Goal: Task Accomplishment & Management: Complete application form

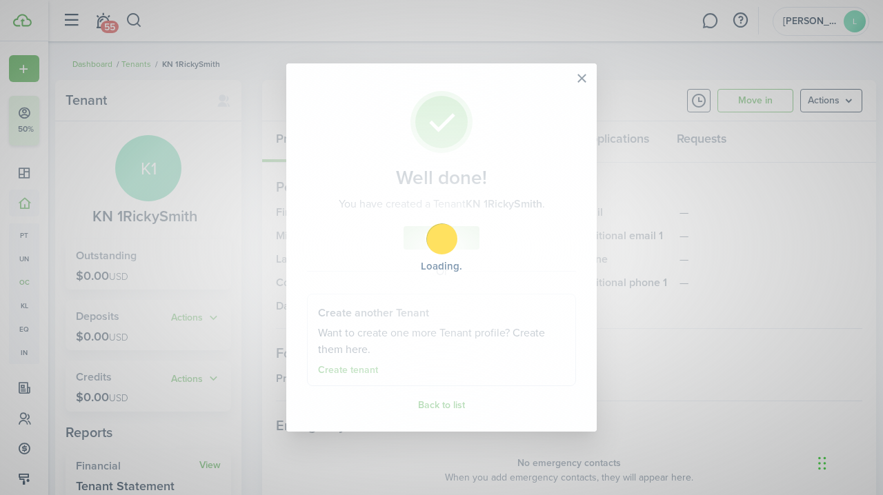
scroll to position [38, 0]
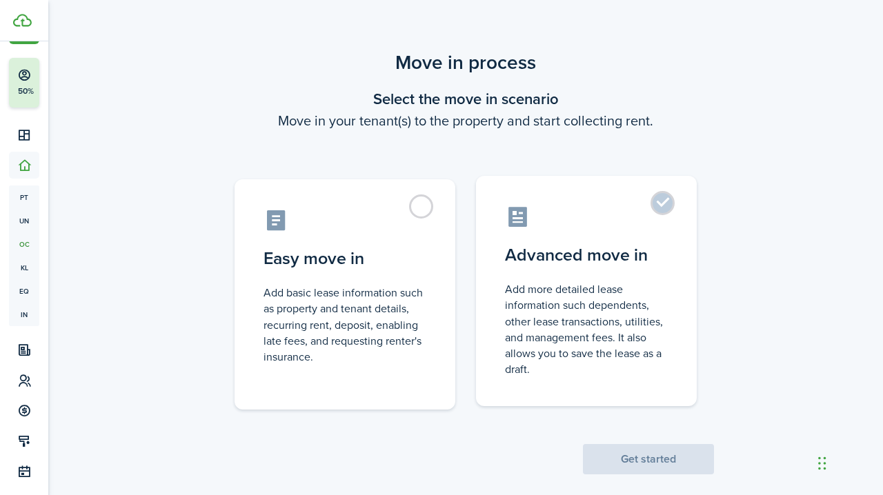
click at [658, 206] on label "Advanced move in Add more detailed lease information such dependents, other lea…" at bounding box center [586, 291] width 221 height 230
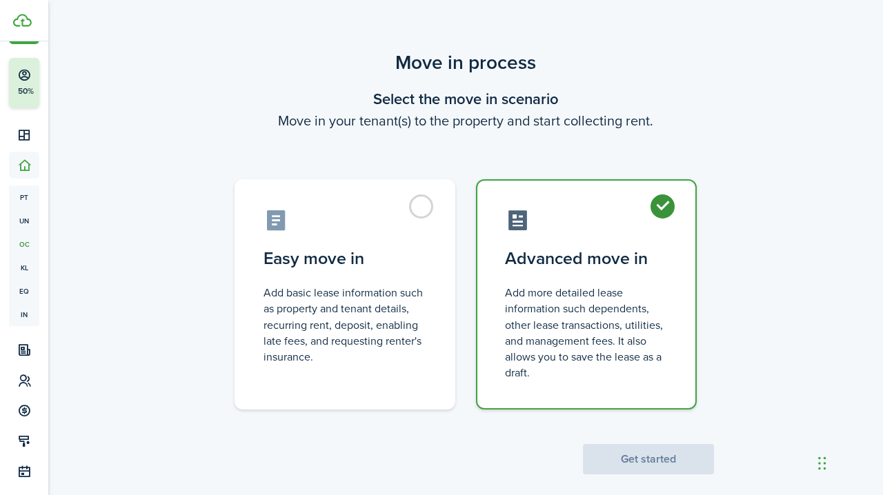
radio input "true"
click at [635, 453] on button "Get started" at bounding box center [648, 459] width 131 height 30
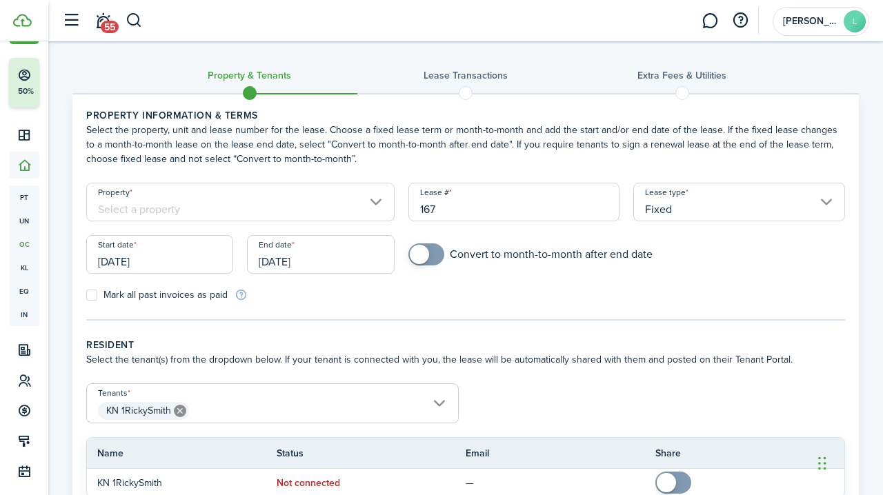
click at [260, 206] on input "Property" at bounding box center [240, 202] width 308 height 39
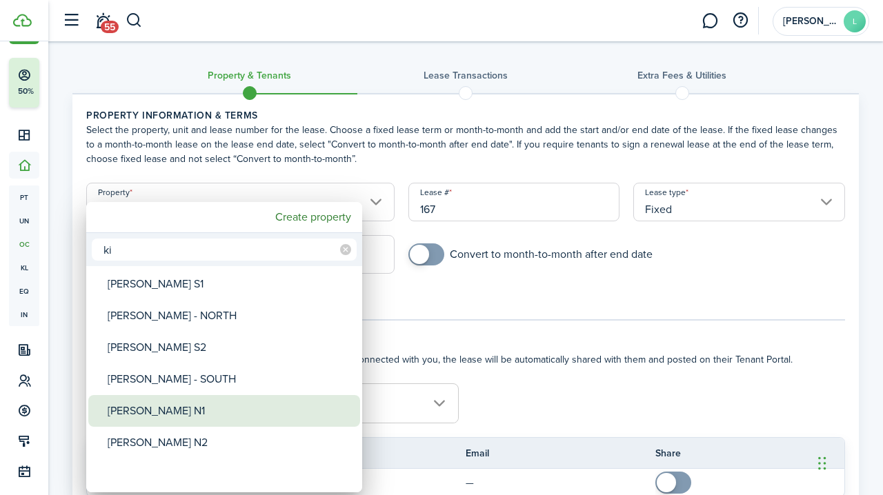
type input "ki"
click at [153, 407] on div "[PERSON_NAME] N1" at bounding box center [230, 411] width 244 height 32
type input "[PERSON_NAME] N1"
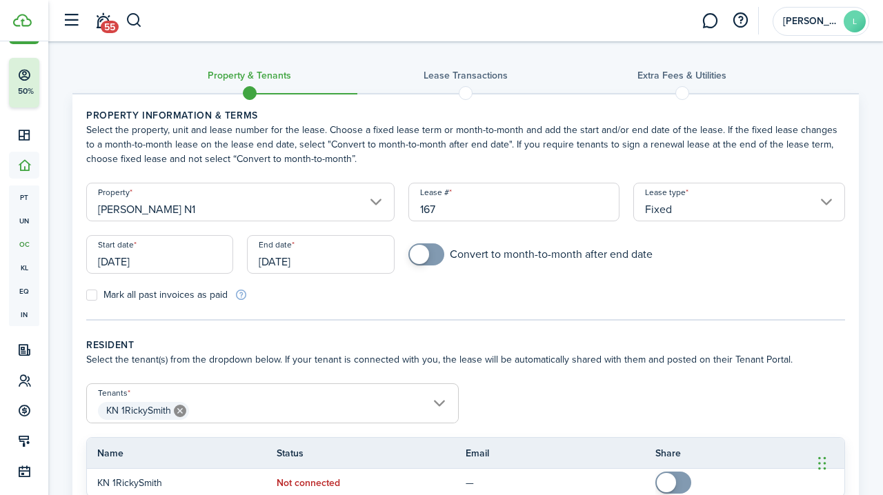
checkbox input "true"
click at [425, 255] on span at bounding box center [419, 254] width 19 height 19
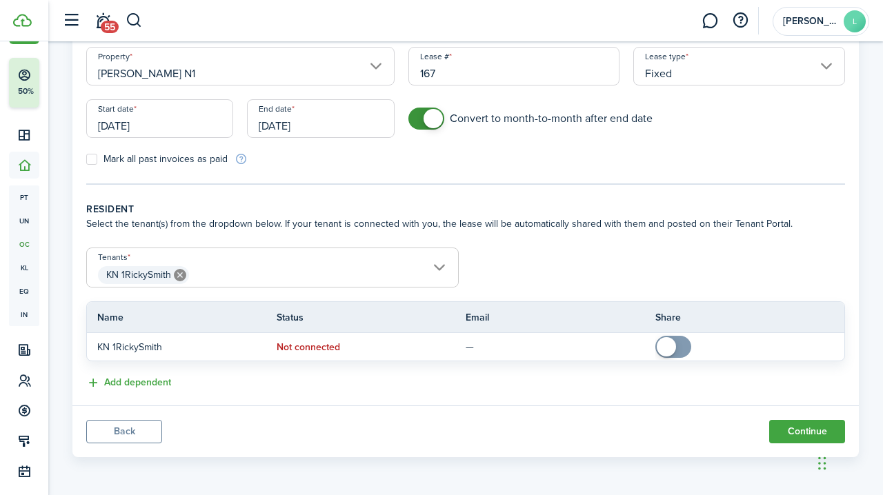
scroll to position [136, 0]
click at [140, 379] on button "Add dependent" at bounding box center [128, 383] width 85 height 16
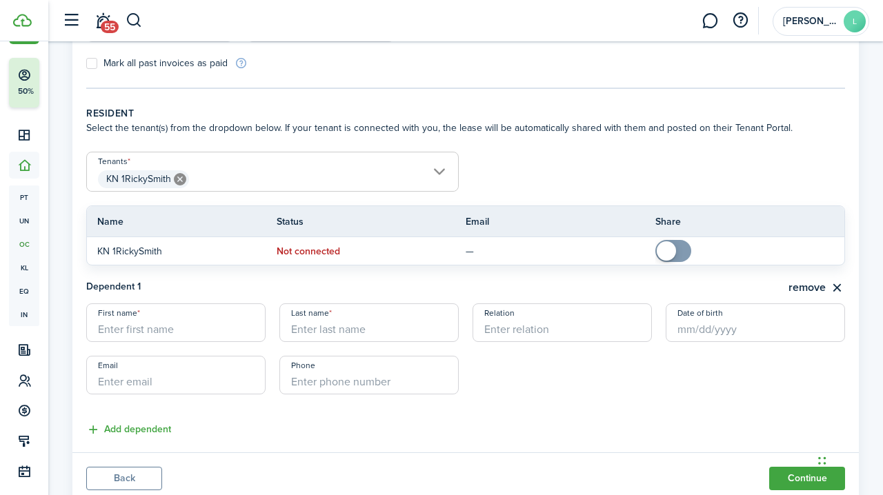
scroll to position [234, 0]
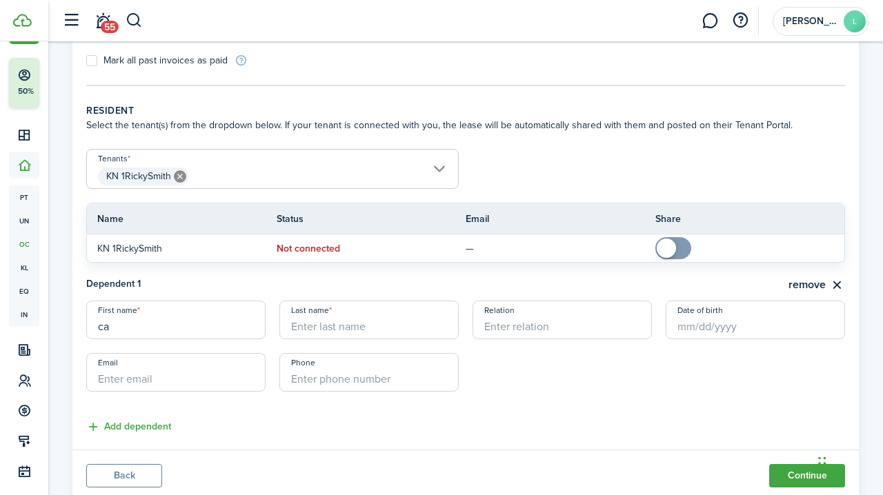
type input "c"
type input "[DEMOGRAPHIC_DATA]"
type input "[DEMOGRAPHIC_DATA] Charities"
type input "[PERSON_NAME]"
type input "[PERSON_NAME][EMAIL_ADDRESS][PERSON_NAME][DOMAIN_NAME]"
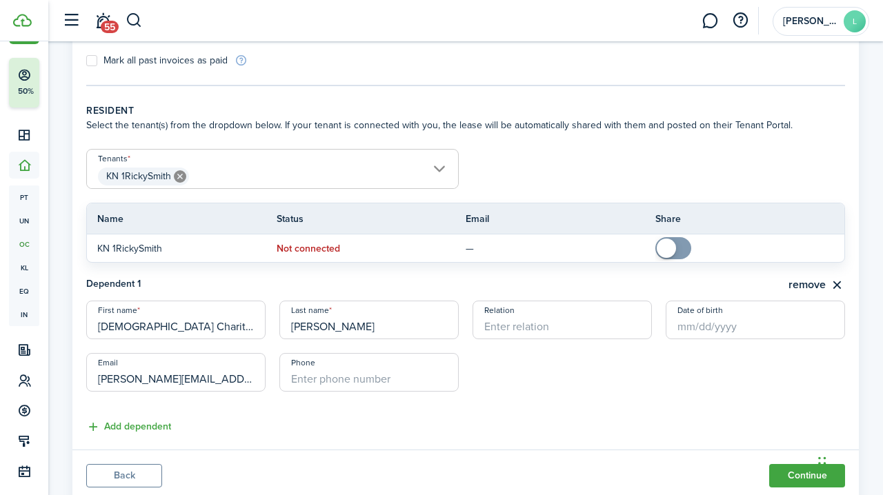
drag, startPoint x: 249, startPoint y: 375, endPoint x: 65, endPoint y: 365, distance: 184.4
type input "S"
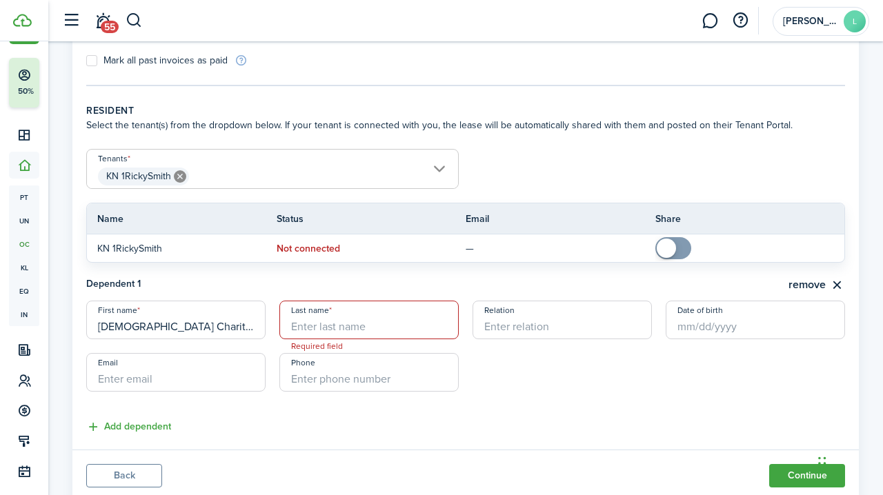
click at [203, 328] on input "[DEMOGRAPHIC_DATA] Charities" at bounding box center [175, 320] width 179 height 39
click at [249, 327] on input "[DEMOGRAPHIC_DATA] Charities" at bounding box center [175, 320] width 179 height 39
type input "[DEMOGRAPHIC_DATA] Charities"
click at [807, 285] on button "remove" at bounding box center [816, 285] width 57 height 17
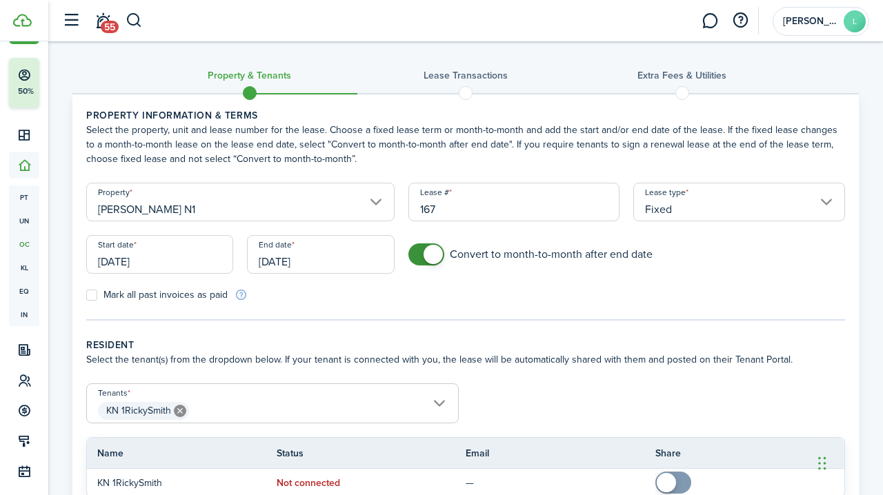
scroll to position [0, 0]
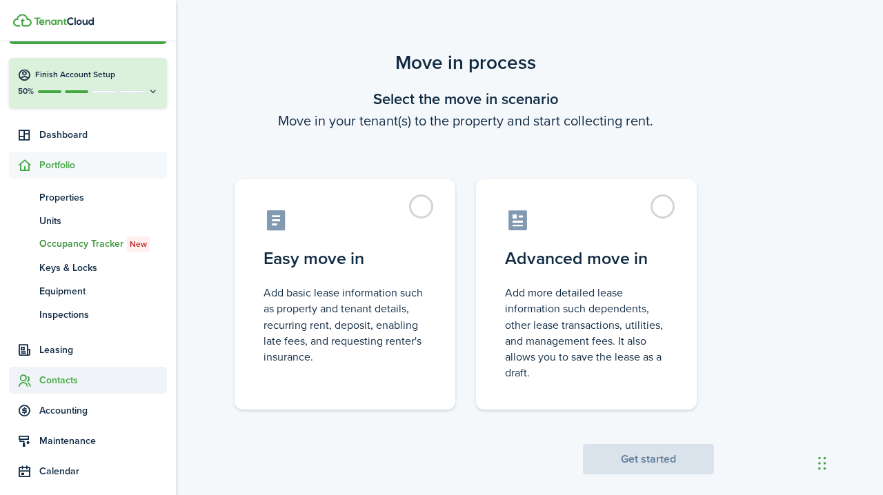
click at [57, 377] on span "Contacts" at bounding box center [103, 380] width 128 height 14
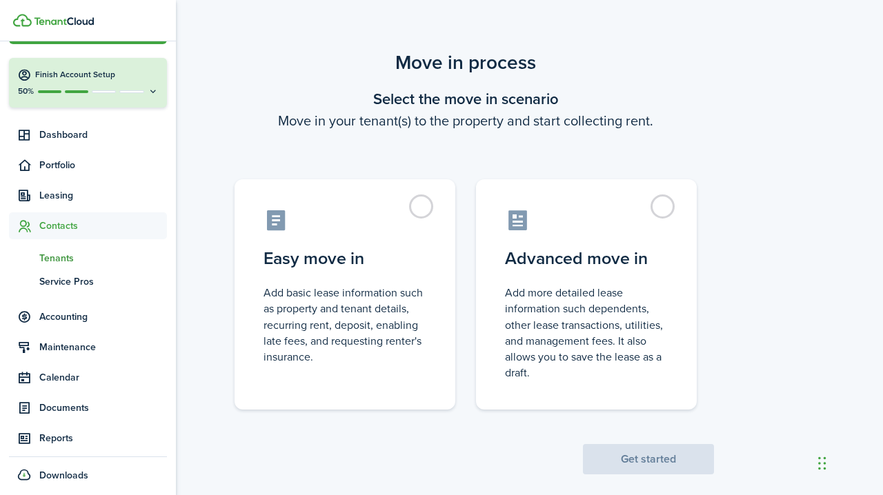
click at [59, 259] on span "Tenants" at bounding box center [103, 258] width 128 height 14
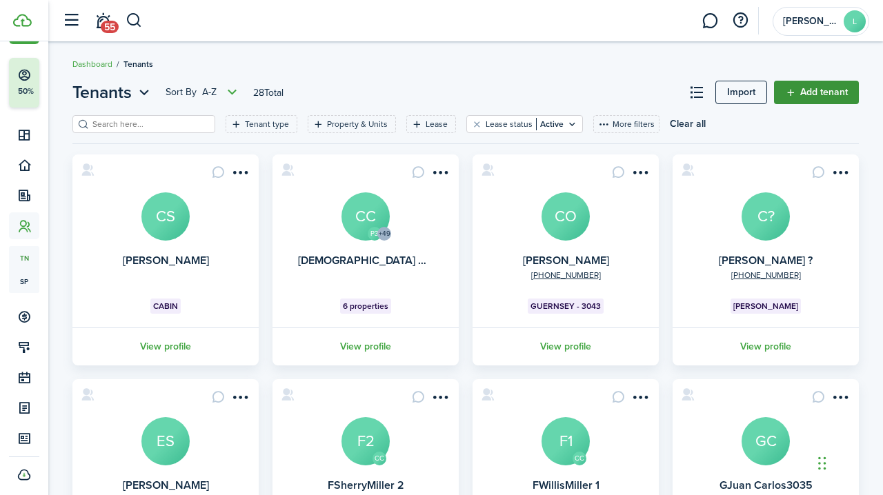
click at [815, 89] on link "Add tenant" at bounding box center [816, 92] width 85 height 23
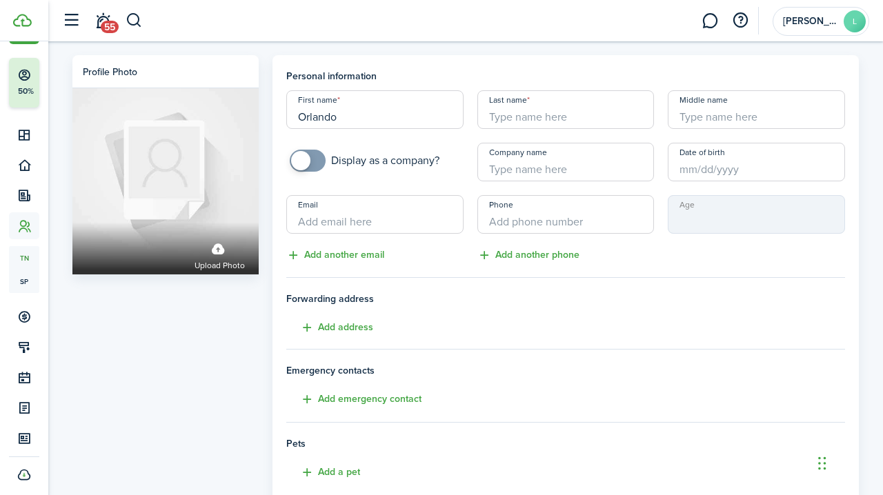
type input "Orlando"
type input "[PERSON_NAME]"
checkbox input "true"
click at [303, 164] on span at bounding box center [300, 160] width 19 height 19
type input "k"
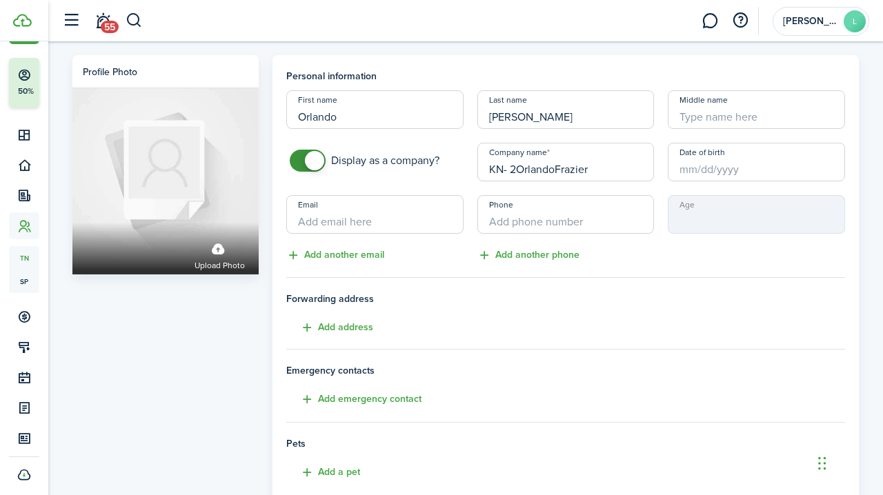
click at [678, 170] on input "Date of birth" at bounding box center [756, 162] width 177 height 39
type input "KN- 2OrlandoFrazier"
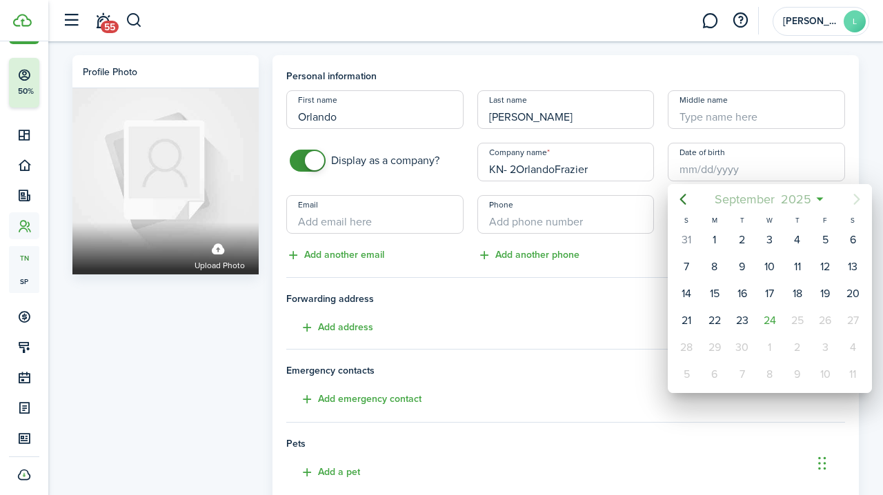
click at [761, 197] on span "September" at bounding box center [744, 199] width 66 height 25
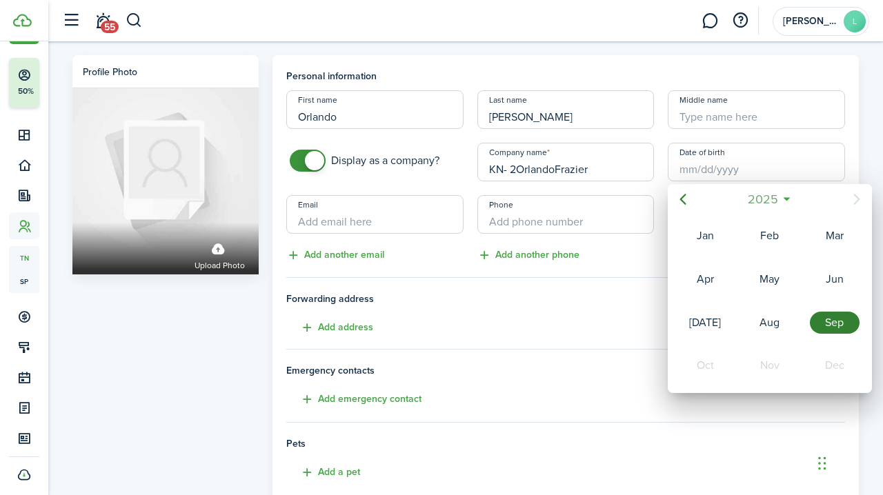
click at [761, 201] on span "2025" at bounding box center [762, 199] width 37 height 25
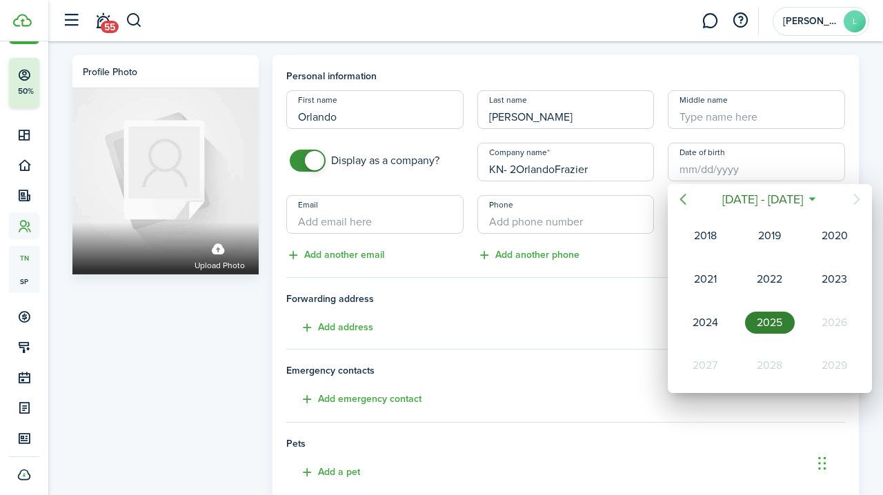
click at [679, 200] on icon "Previous page" at bounding box center [682, 199] width 17 height 17
click at [777, 282] on div "1974" at bounding box center [770, 279] width 50 height 22
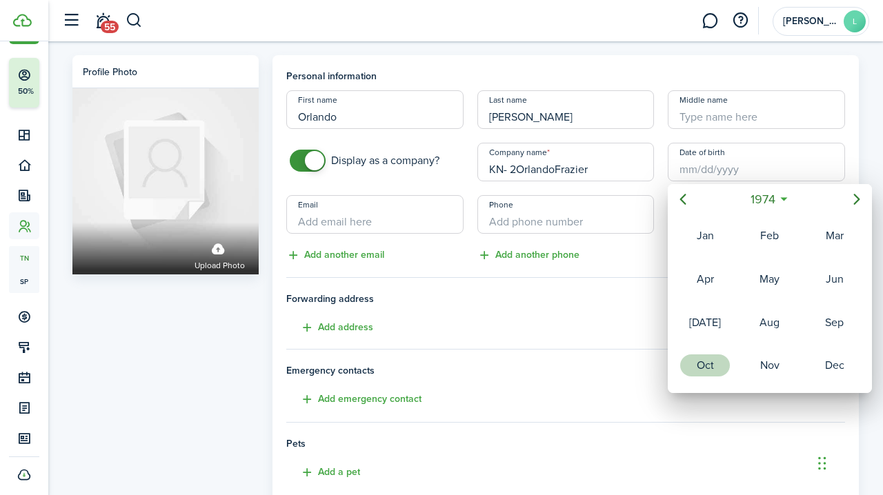
click at [704, 368] on div "Oct" at bounding box center [705, 365] width 50 height 22
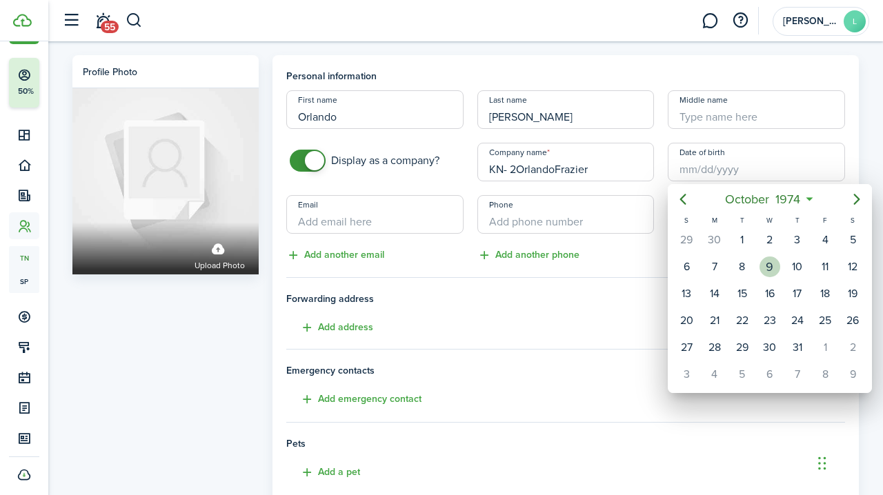
click at [769, 263] on div "9" at bounding box center [769, 267] width 21 height 21
type input "[DATE]"
type input "50"
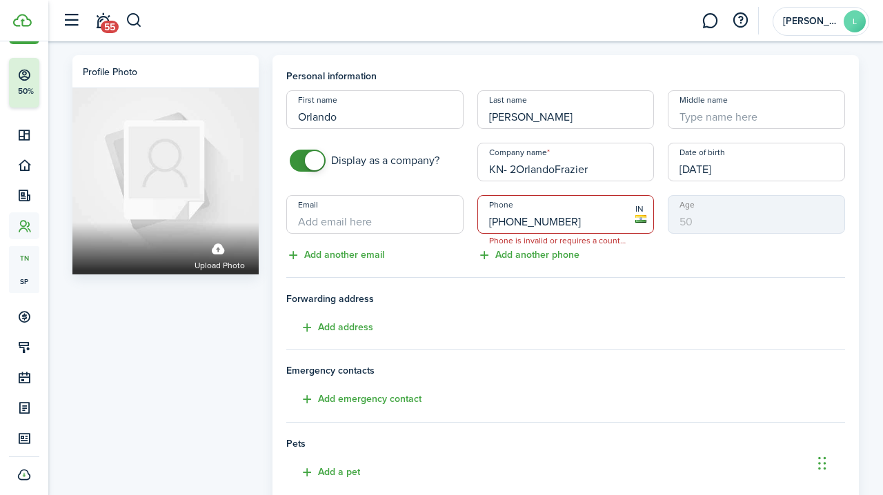
click at [496, 219] on input "[PHONE_NUMBER]" at bounding box center [565, 214] width 177 height 39
click at [512, 221] on input "+1 910-145-5902" at bounding box center [565, 214] width 177 height 39
click at [518, 293] on span "Forwarding address" at bounding box center [565, 299] width 559 height 14
click at [555, 221] on input "[PHONE_NUMBER]" at bounding box center [565, 214] width 177 height 39
type input "[PHONE_NUMBER]"
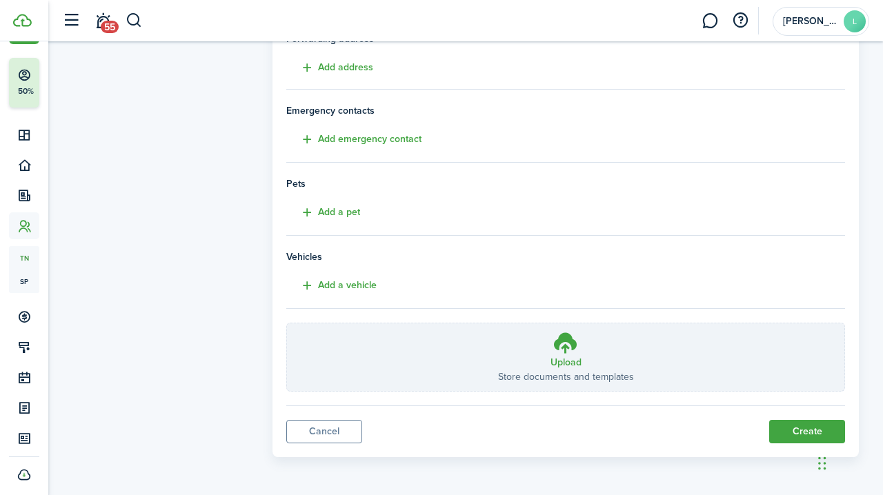
scroll to position [259, 0]
click at [803, 432] on button "Create" at bounding box center [807, 432] width 76 height 23
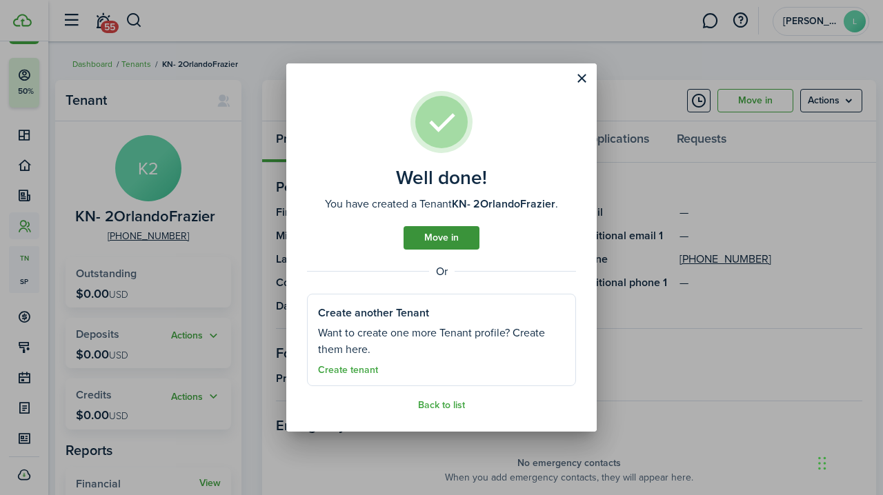
click at [428, 232] on link "Move in" at bounding box center [441, 237] width 76 height 23
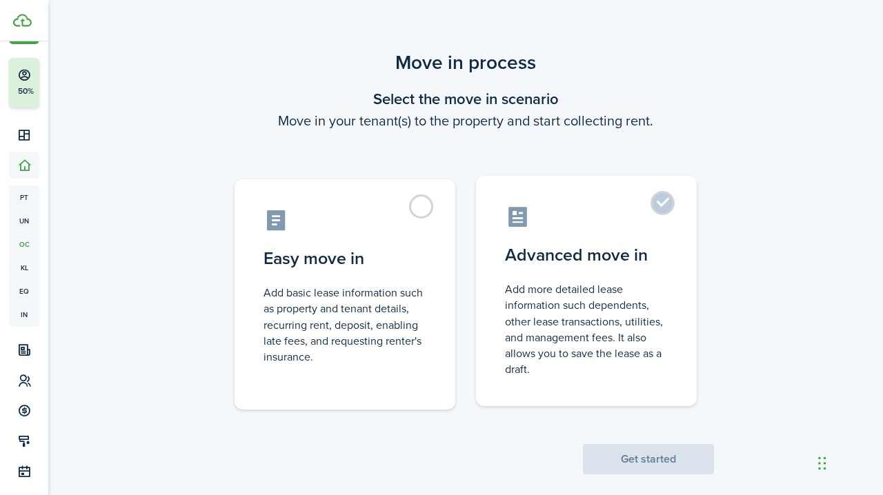
click at [662, 203] on label "Advanced move in Add more detailed lease information such dependents, other lea…" at bounding box center [586, 291] width 221 height 230
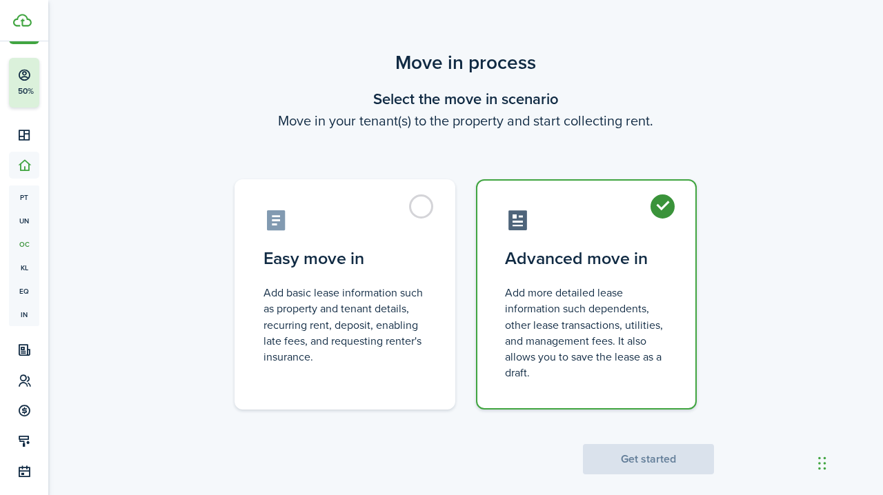
radio input "true"
click at [643, 455] on button "Get started" at bounding box center [648, 459] width 131 height 30
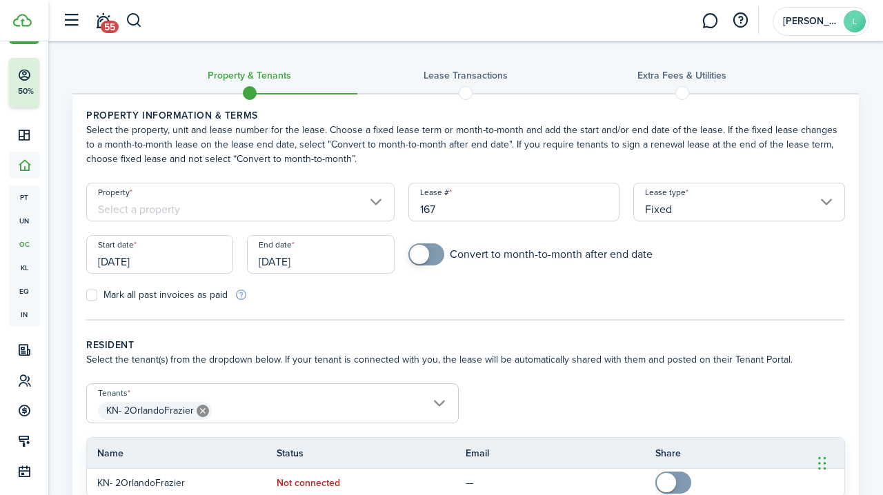
click at [197, 202] on input "Property" at bounding box center [240, 202] width 308 height 39
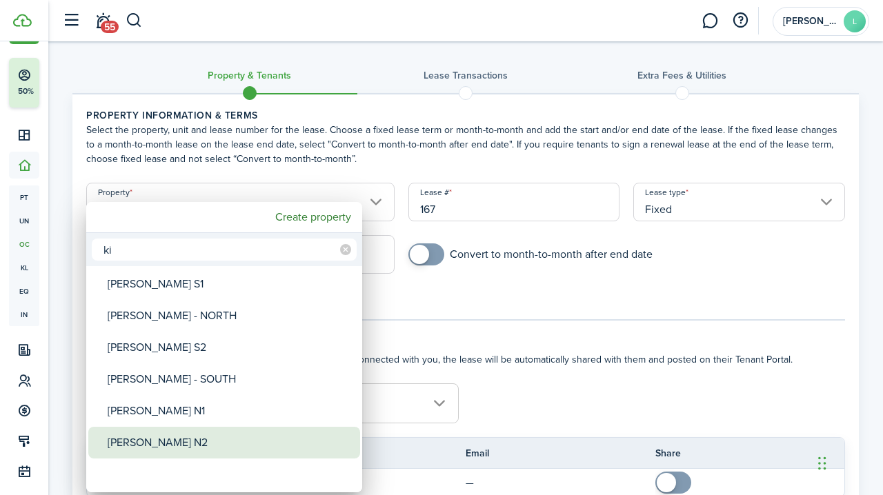
type input "ki"
click at [132, 435] on div "[PERSON_NAME] N2" at bounding box center [230, 443] width 244 height 32
type input "[PERSON_NAME] N2"
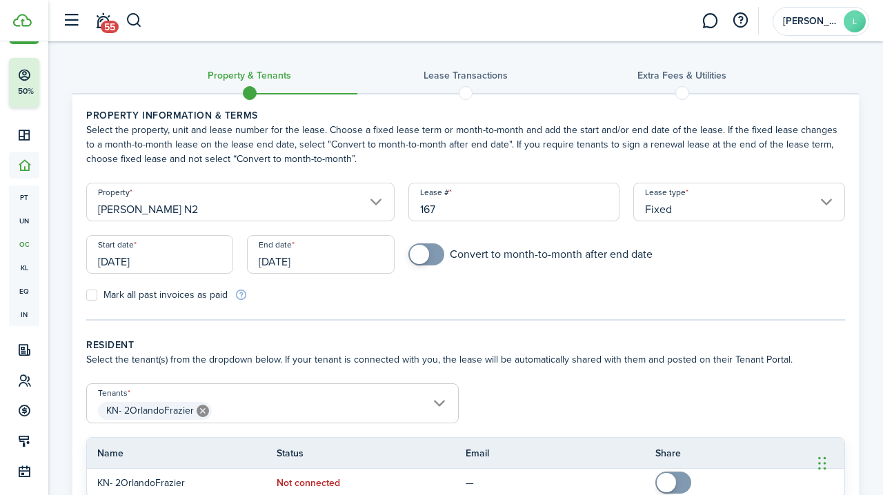
checkbox input "true"
click at [425, 248] on span at bounding box center [419, 254] width 19 height 19
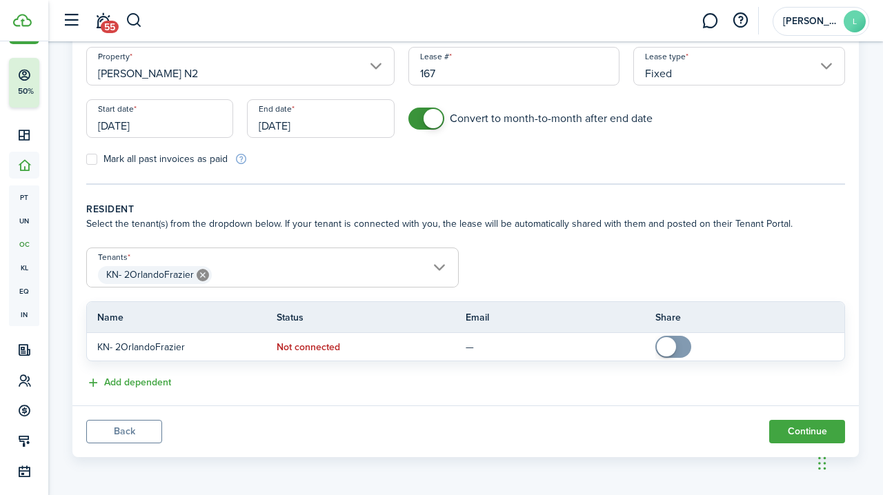
scroll to position [136, 0]
click at [442, 265] on span "KN- 2OrlandoFrazier" at bounding box center [272, 274] width 371 height 23
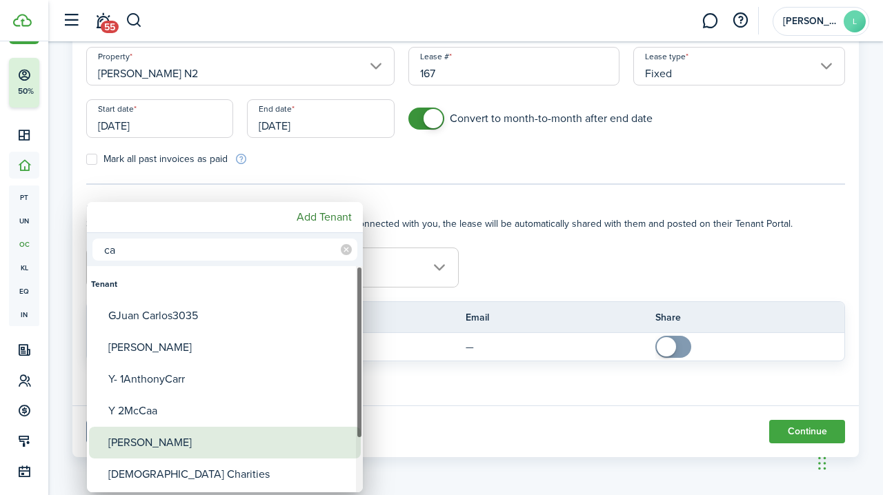
type input "ca"
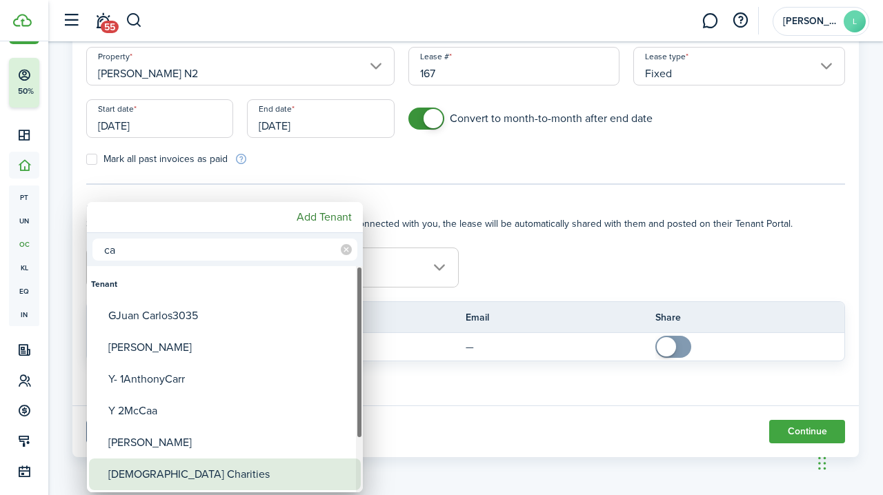
click at [190, 468] on div "[DEMOGRAPHIC_DATA] Charities" at bounding box center [230, 475] width 244 height 32
type input "KN- 2OrlandoFrazier, [DEMOGRAPHIC_DATA] Charities"
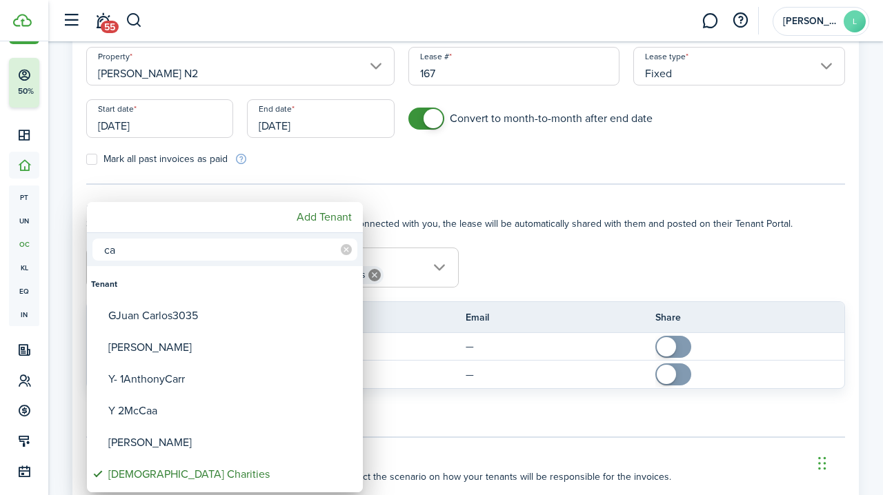
click at [397, 423] on div at bounding box center [441, 248] width 1103 height 716
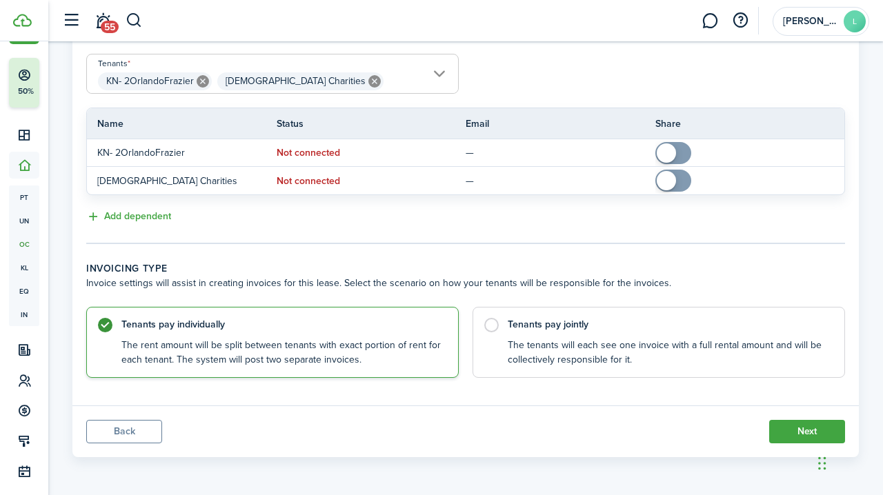
scroll to position [329, 0]
click at [492, 320] on label "Tenants pay jointly The tenants will each see one invoice with a full rental am…" at bounding box center [658, 339] width 372 height 71
radio input "false"
radio input "true"
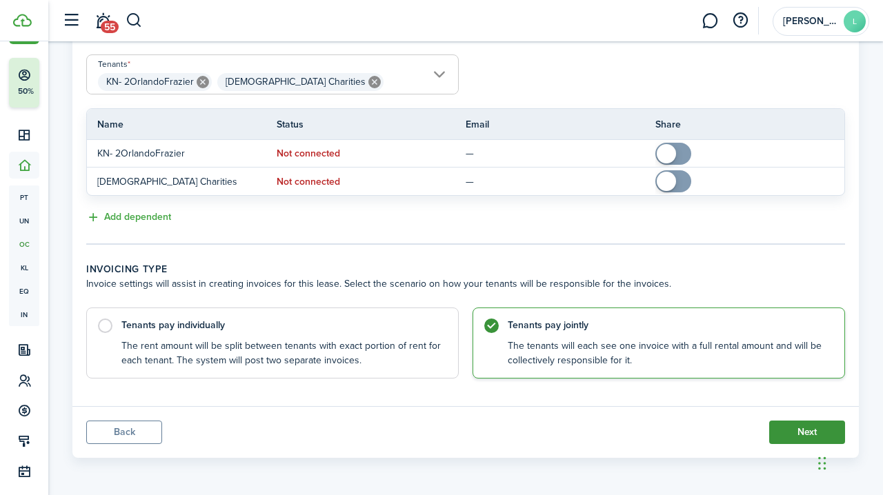
click at [802, 430] on button "Next" at bounding box center [807, 432] width 76 height 23
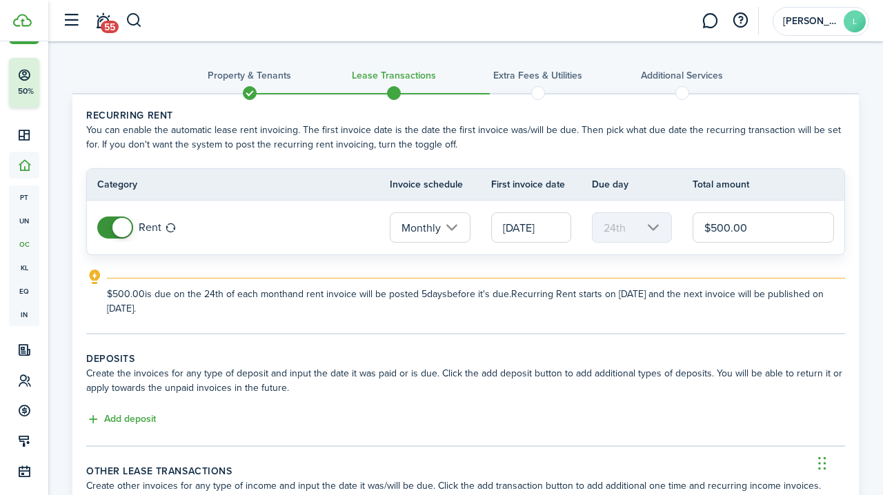
click at [557, 228] on input "[DATE]" at bounding box center [531, 227] width 80 height 30
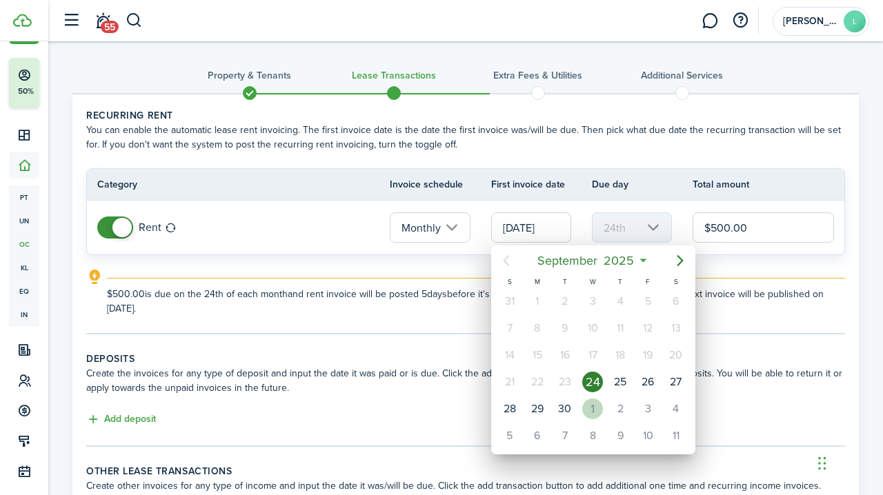
click at [590, 403] on div "1" at bounding box center [592, 409] width 21 height 21
type input "[DATE]"
type input "1st"
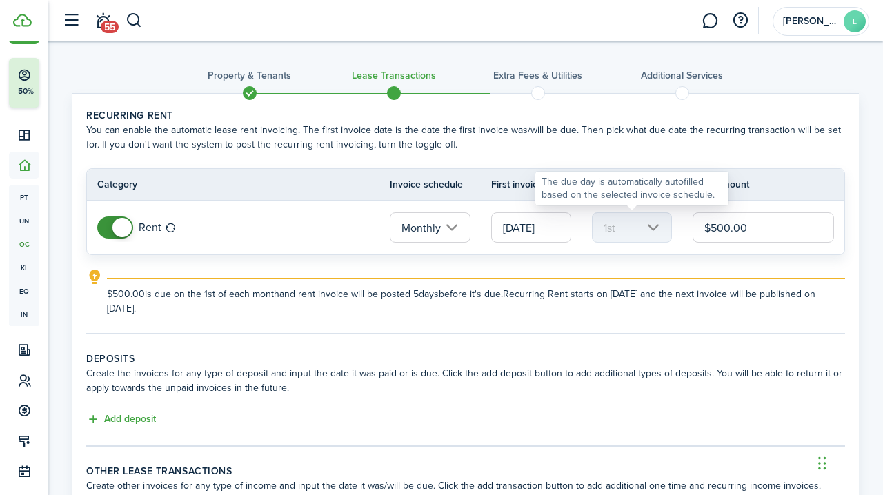
click at [654, 226] on mbsc-scroller "1st" at bounding box center [632, 227] width 80 height 30
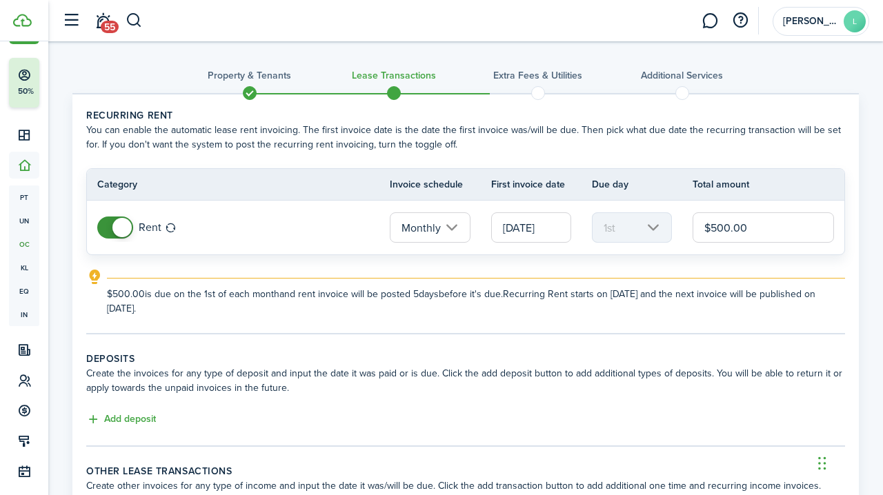
click at [619, 317] on tc-wizard-step "Recurring rent You can enable the automatic lease rent invoicing. The first inv…" at bounding box center [465, 221] width 759 height 226
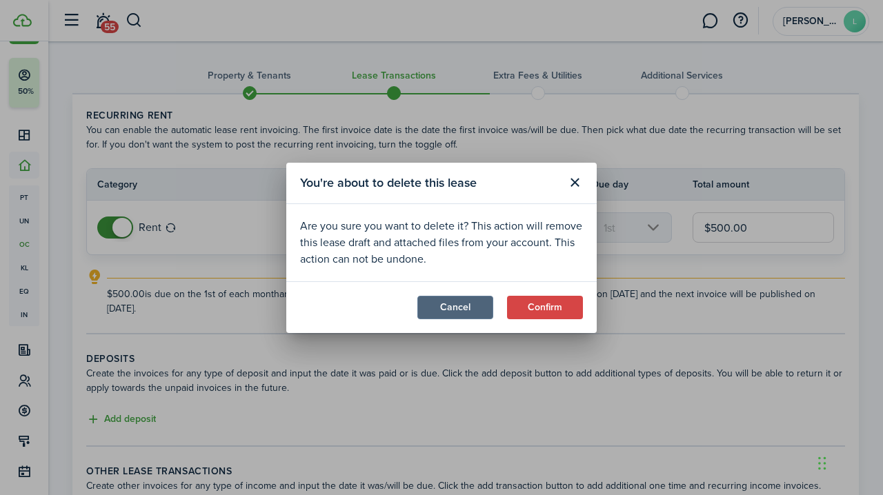
click at [444, 307] on button "Cancel" at bounding box center [455, 307] width 76 height 23
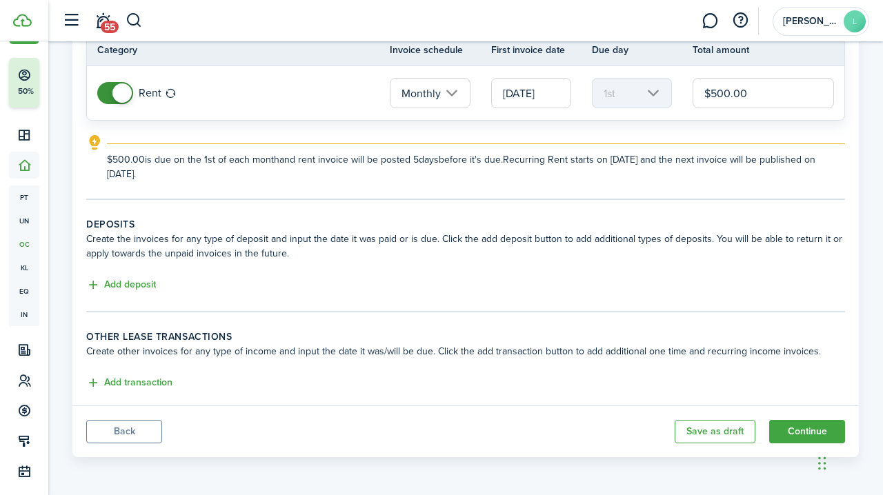
scroll to position [134, 0]
click at [130, 429] on button "Back" at bounding box center [124, 431] width 76 height 23
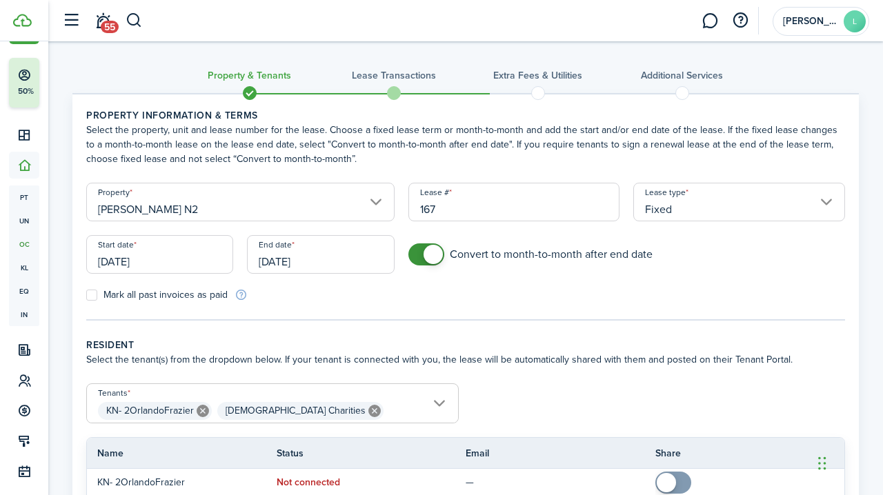
click at [180, 260] on input "[DATE]" at bounding box center [159, 254] width 147 height 39
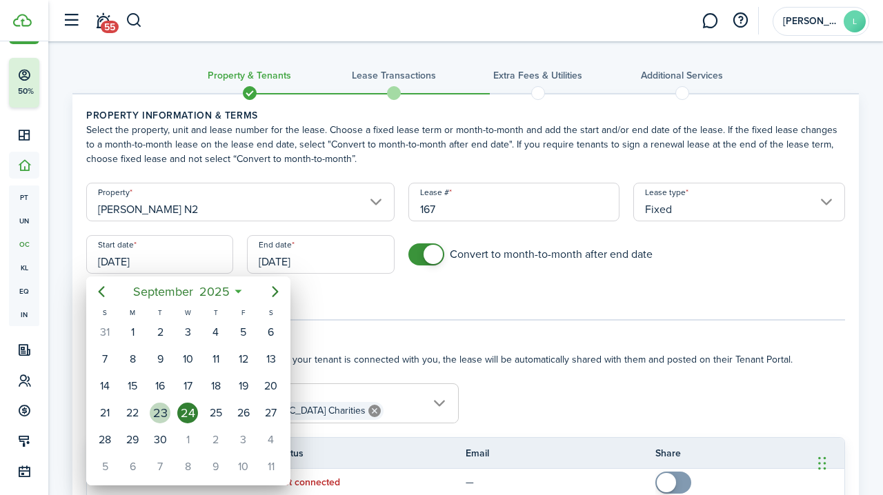
click at [166, 414] on div "23" at bounding box center [160, 413] width 21 height 21
type input "[DATE]"
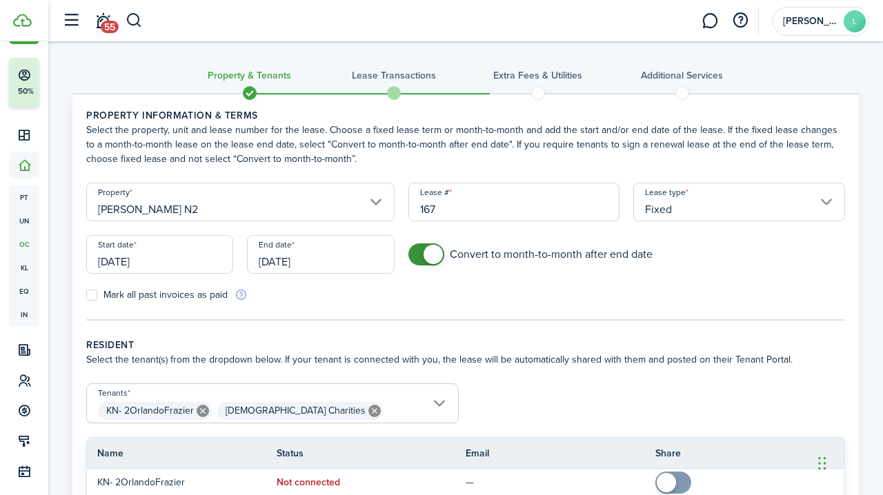
click at [330, 258] on input "[DATE]" at bounding box center [320, 254] width 147 height 39
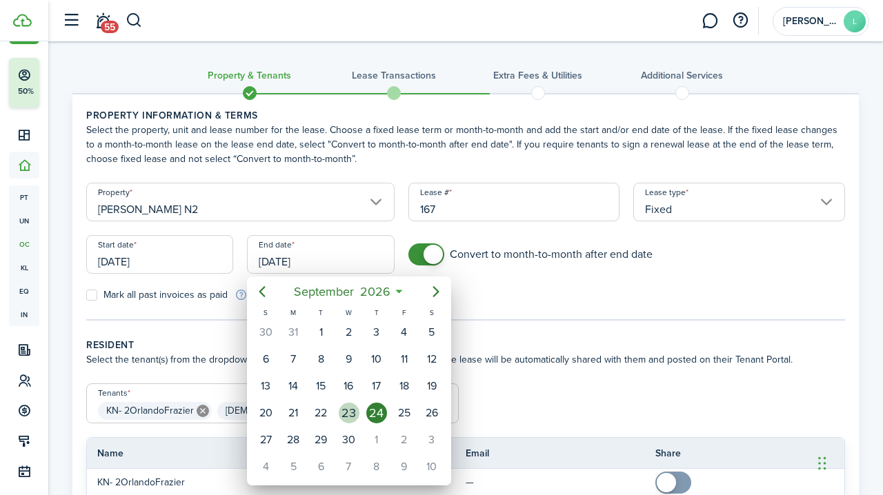
click at [353, 415] on div "23" at bounding box center [349, 413] width 21 height 21
type input "[DATE]"
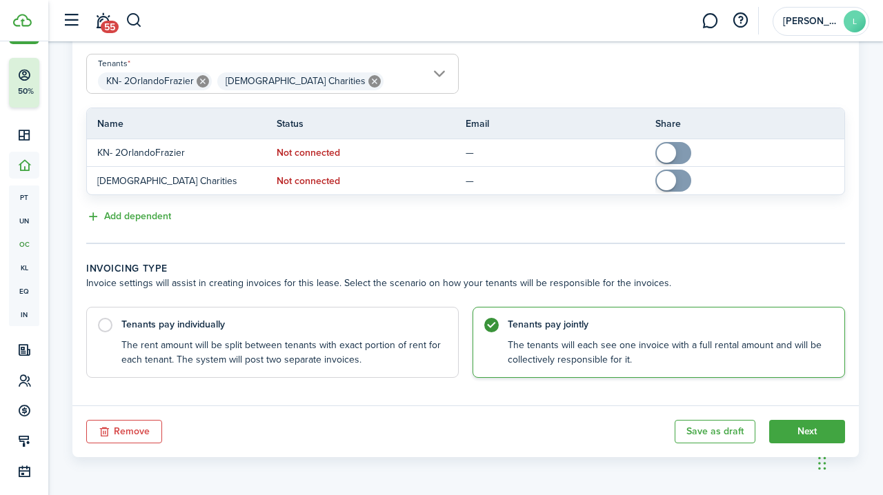
scroll to position [329, 0]
click at [811, 430] on button "Next" at bounding box center [807, 432] width 76 height 23
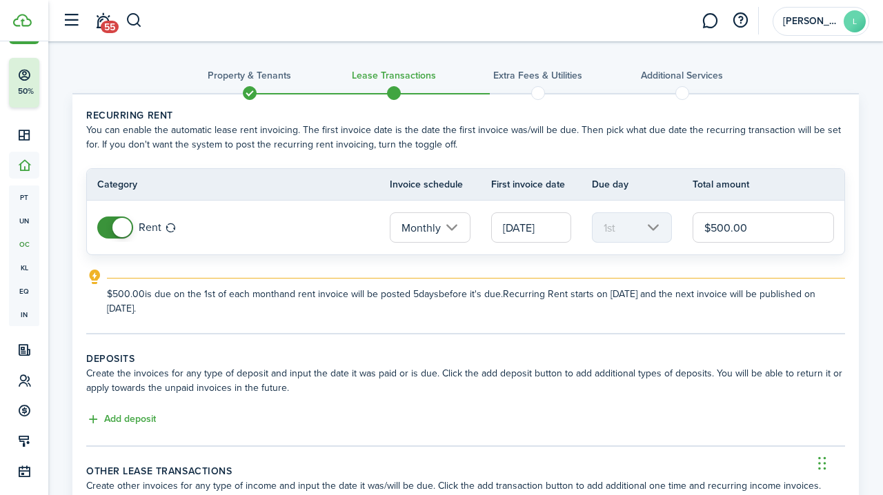
click at [725, 225] on input "$500.00" at bounding box center [762, 227] width 141 height 30
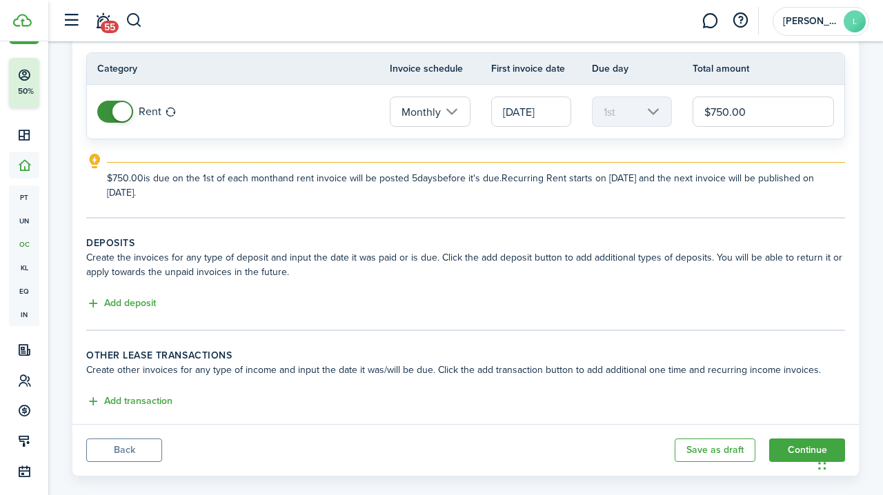
scroll to position [131, 0]
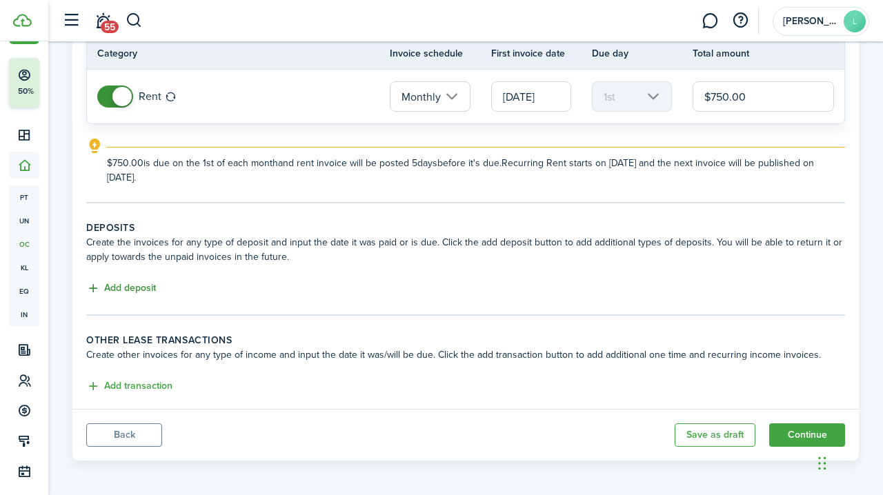
type input "$750.00"
click at [132, 285] on button "Add deposit" at bounding box center [121, 289] width 70 height 16
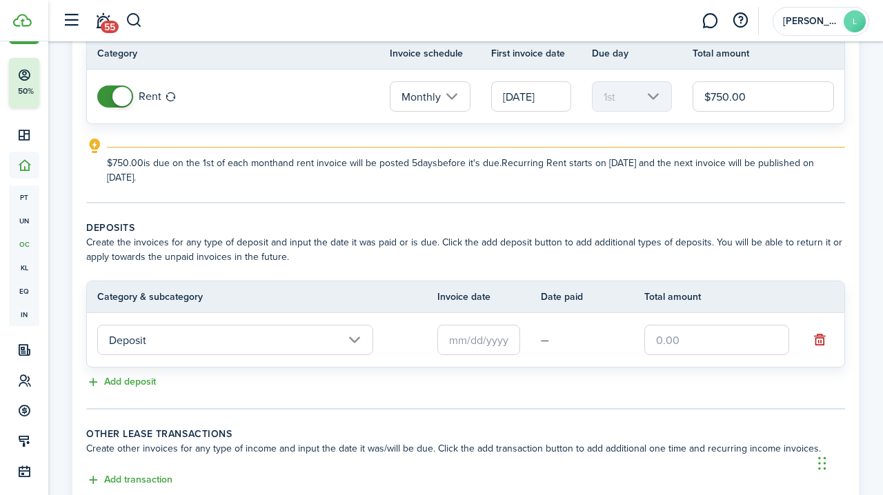
click at [460, 340] on input "text" at bounding box center [478, 340] width 83 height 30
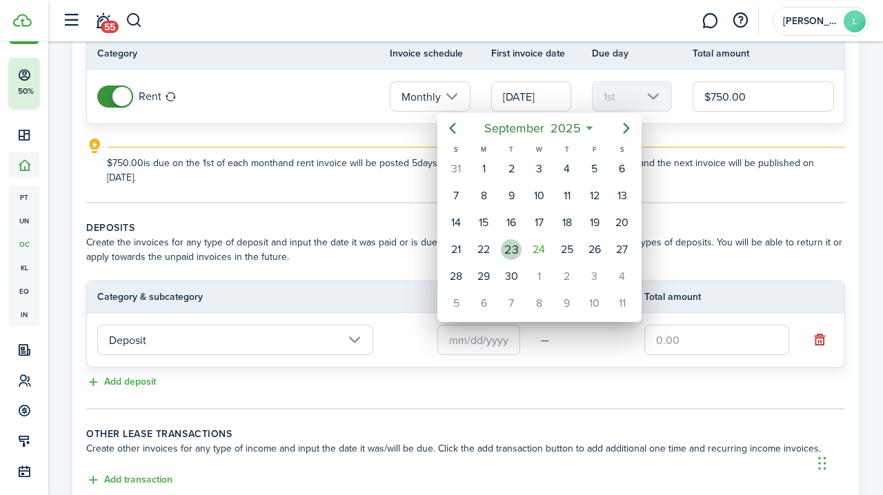
click at [512, 248] on div "23" at bounding box center [511, 249] width 21 height 21
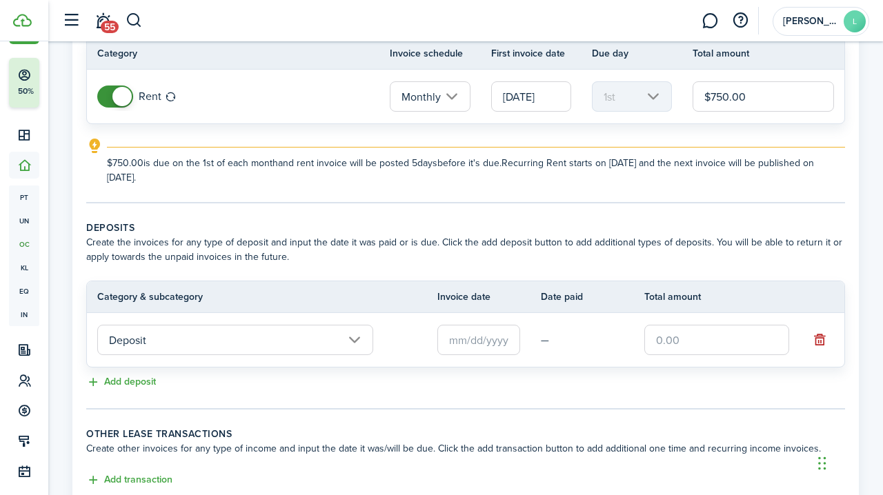
type input "[DATE]"
click at [661, 338] on input "text" at bounding box center [716, 340] width 145 height 30
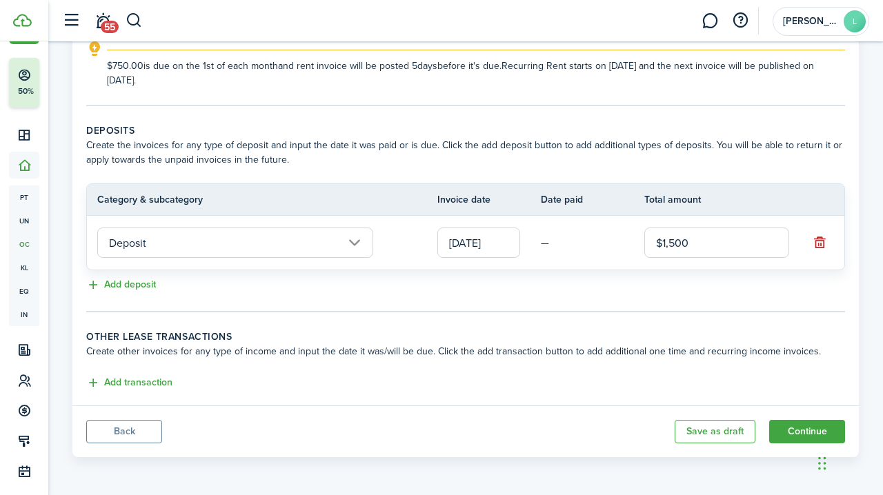
scroll to position [228, 0]
type input "$1,500.00"
click at [141, 380] on button "Add transaction" at bounding box center [129, 383] width 86 height 16
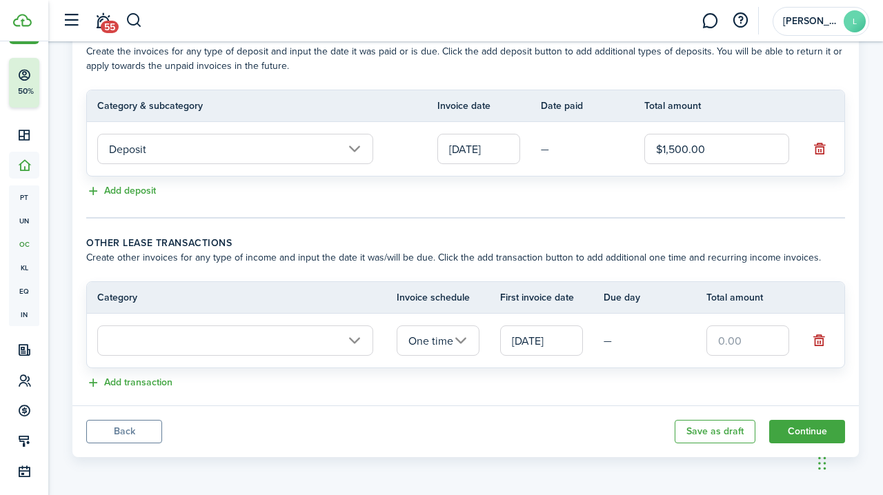
scroll to position [322, 0]
click at [318, 339] on input "text" at bounding box center [235, 340] width 276 height 30
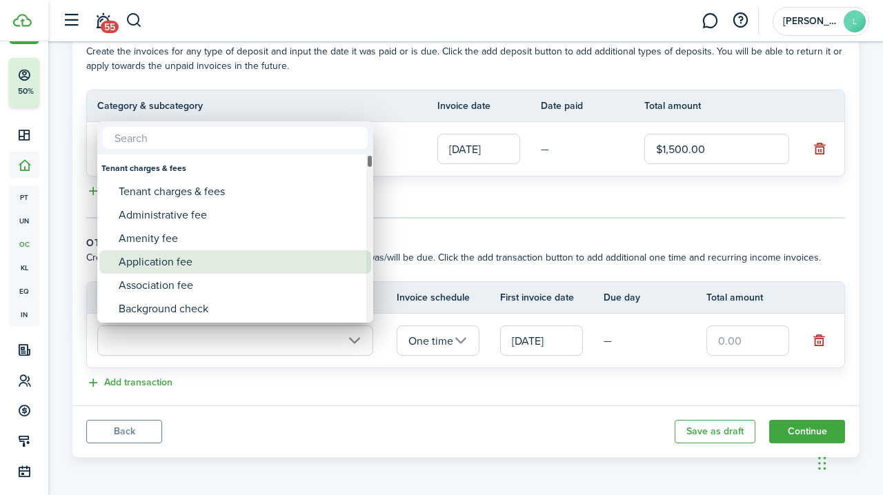
click at [216, 261] on div "Application fee" at bounding box center [241, 261] width 244 height 23
type input "Tenant charges & fees / Application fee"
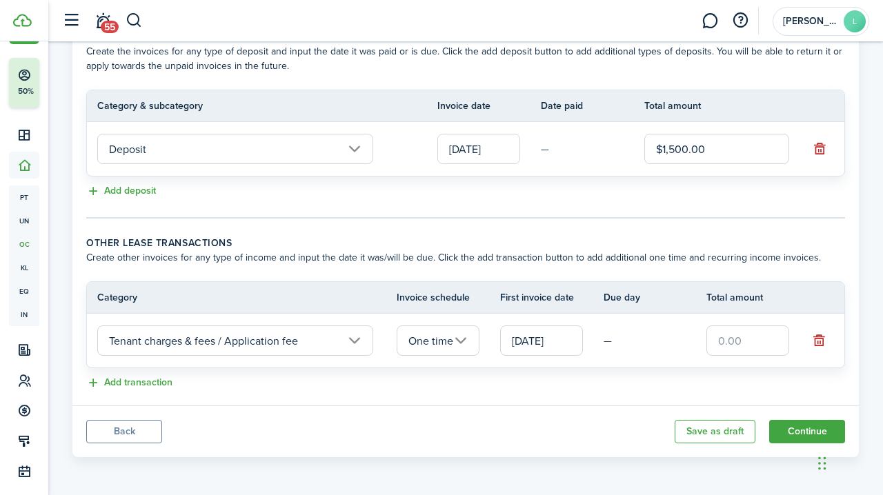
click at [716, 338] on input "text" at bounding box center [747, 340] width 83 height 30
type input "$25.00"
click at [154, 382] on button "Add transaction" at bounding box center [129, 383] width 86 height 16
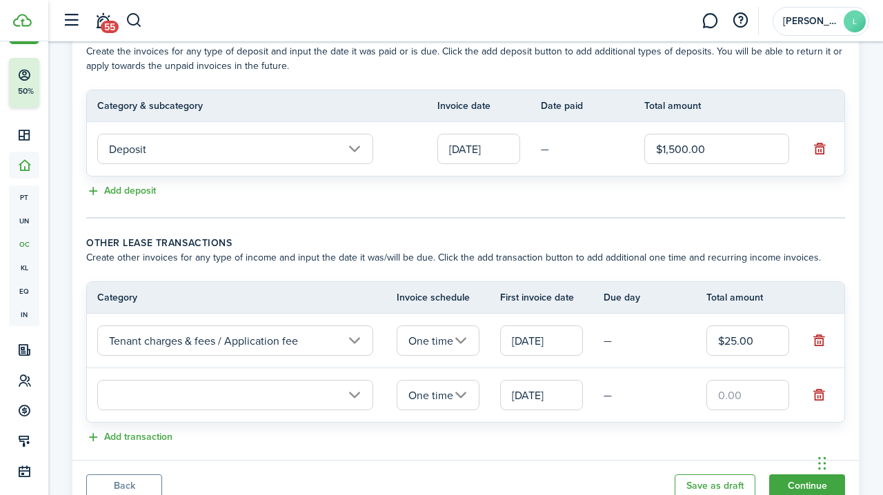
click at [150, 394] on input "text" at bounding box center [235, 395] width 276 height 30
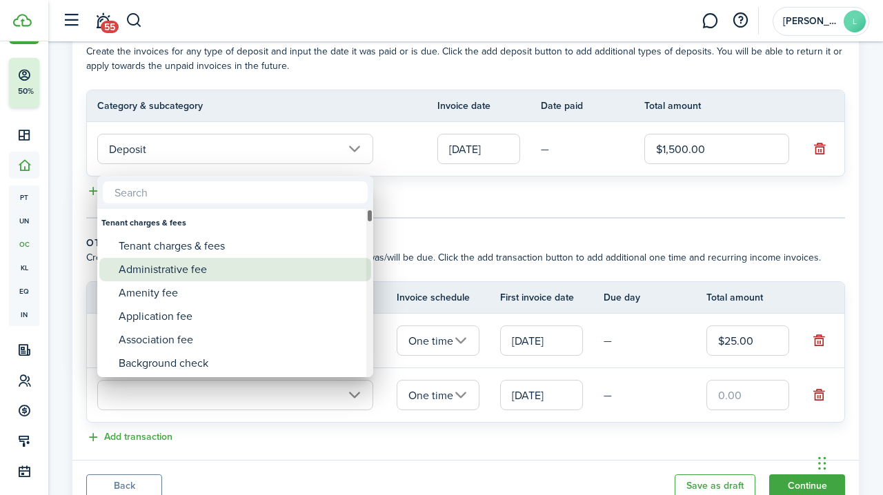
click at [177, 270] on div "Administrative fee" at bounding box center [241, 269] width 244 height 23
type input "Tenant charges & fees / Administrative fee"
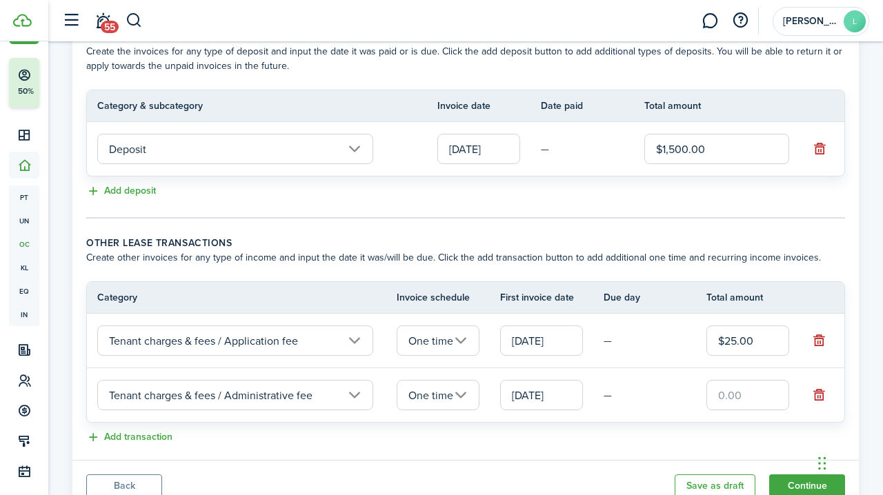
click at [721, 398] on input "text" at bounding box center [747, 395] width 83 height 30
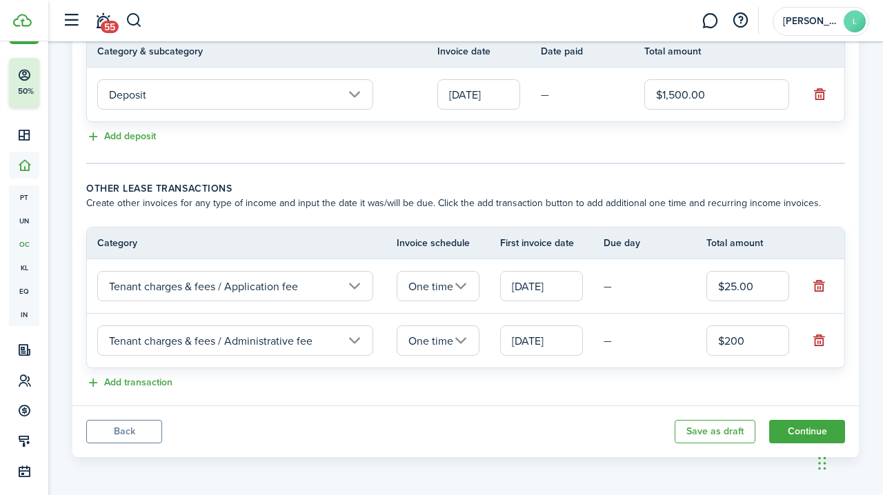
scroll to position [377, 0]
type input "$200.00"
click at [141, 380] on button "Add transaction" at bounding box center [129, 383] width 86 height 16
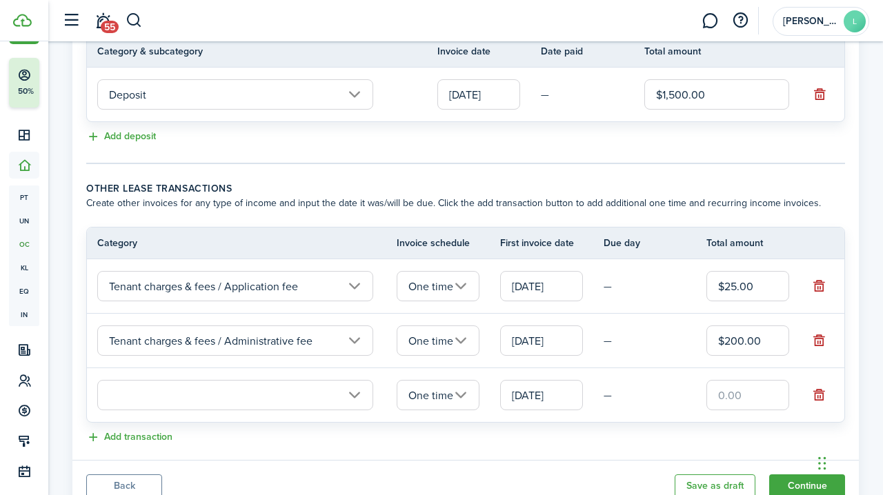
click at [135, 395] on input "text" at bounding box center [235, 395] width 276 height 30
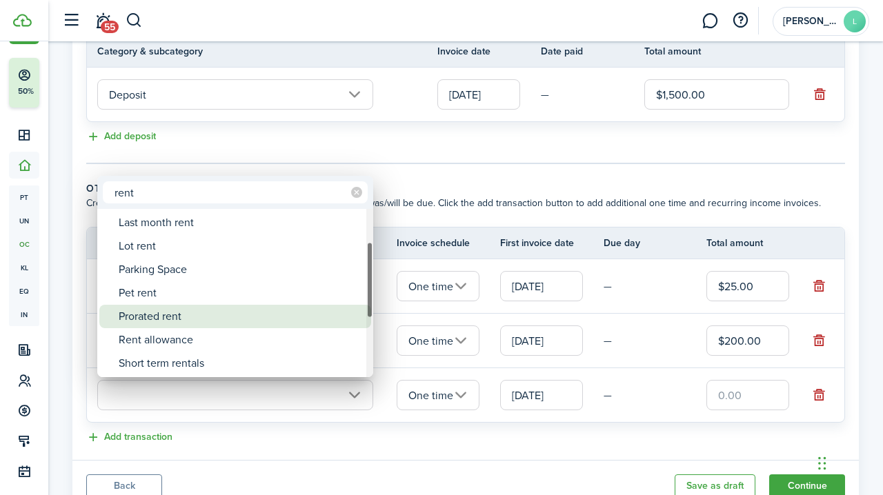
type input "rent"
click at [148, 309] on div "Prorated rent" at bounding box center [241, 316] width 244 height 23
type input "Rent / Prorated rent"
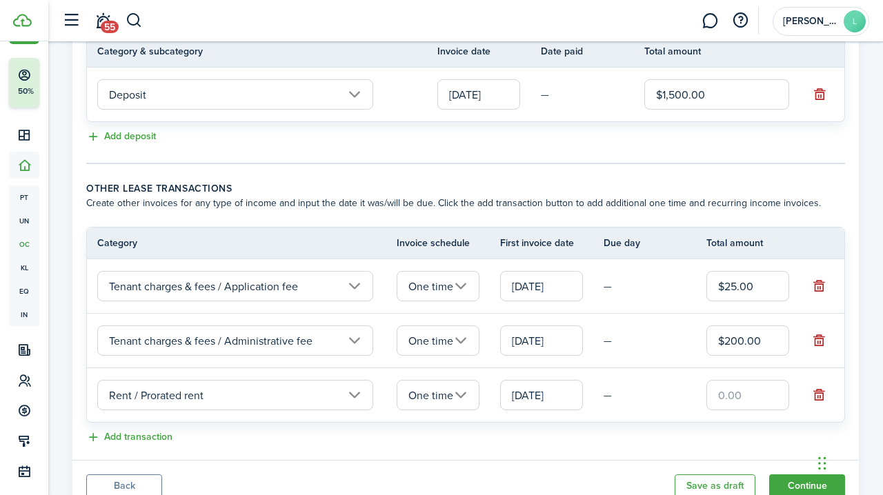
click at [723, 394] on input "text" at bounding box center [747, 395] width 83 height 30
type input "$175.00"
click at [159, 434] on button "Add transaction" at bounding box center [129, 438] width 86 height 16
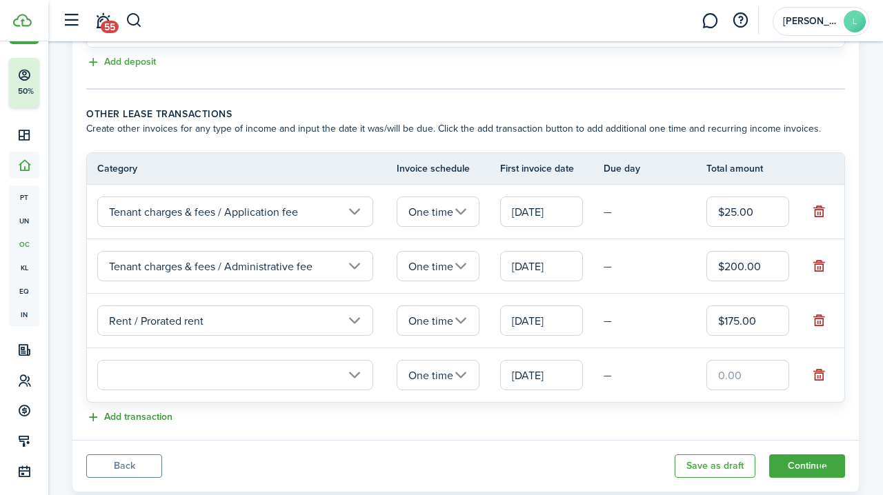
scroll to position [452, 0]
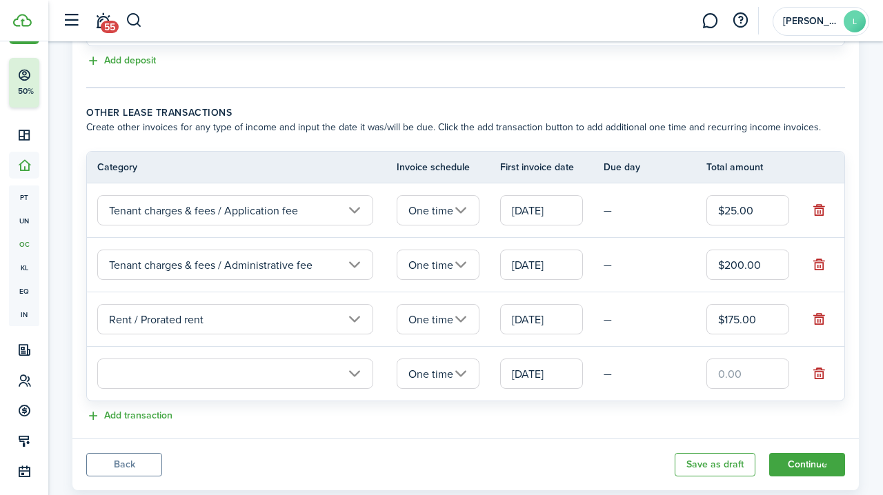
click at [111, 370] on input "text" at bounding box center [235, 374] width 276 height 30
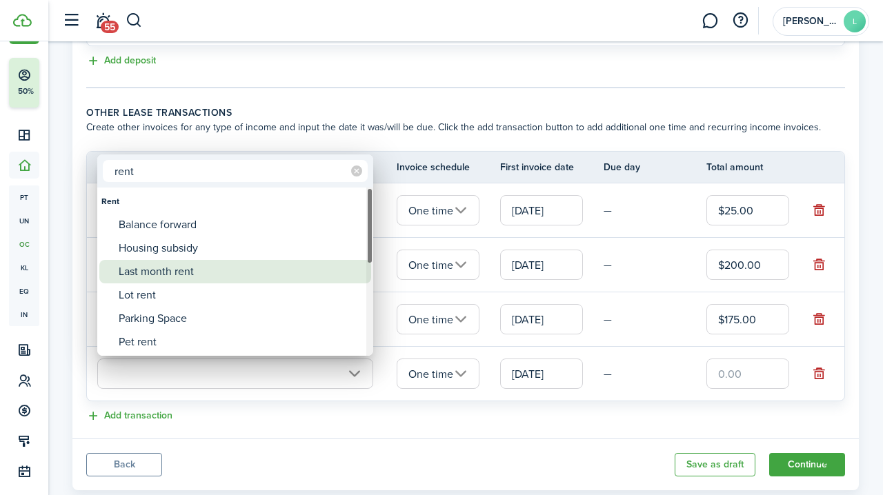
type input "rent"
click at [152, 272] on div "Last month rent" at bounding box center [241, 271] width 244 height 23
type input "Rent / Last month rent"
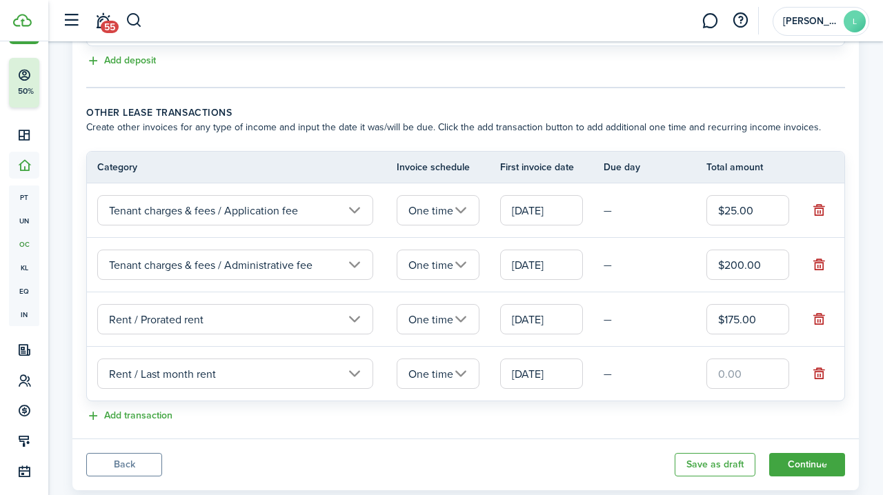
click at [717, 378] on input "text" at bounding box center [747, 374] width 83 height 30
type input "$750.00"
click at [752, 428] on panel-main-body "Recurring rent You can enable the automatic lease rent invoicing. The first inv…" at bounding box center [465, 40] width 786 height 796
click at [798, 465] on button "Continue" at bounding box center [807, 464] width 76 height 23
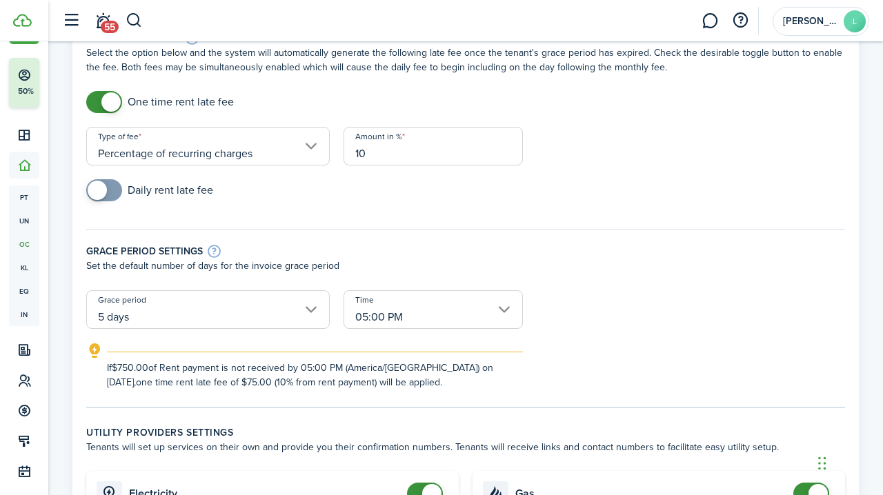
scroll to position [87, 0]
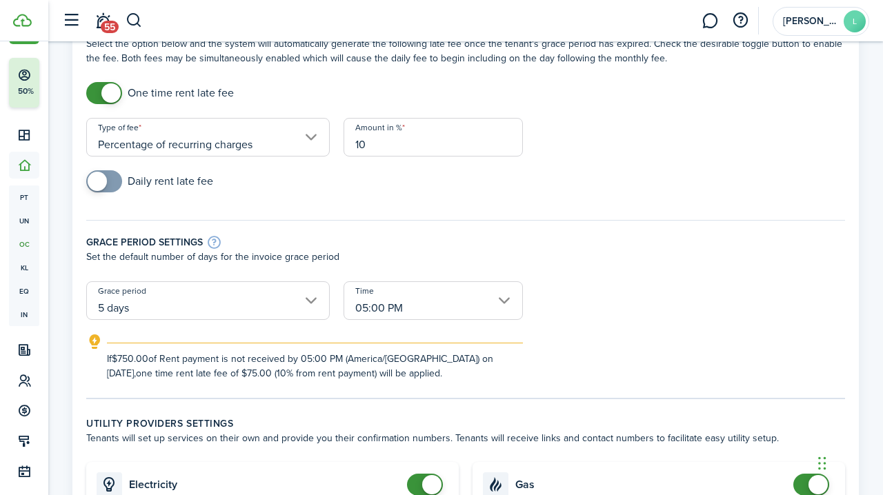
click at [308, 301] on input "5 days" at bounding box center [207, 300] width 243 height 39
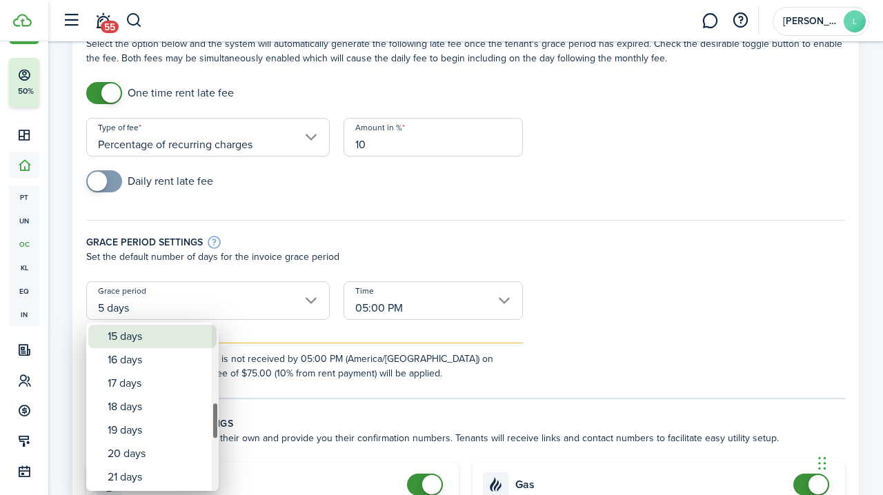
click at [144, 342] on div "15 days" at bounding box center [158, 336] width 101 height 23
type input "15 days"
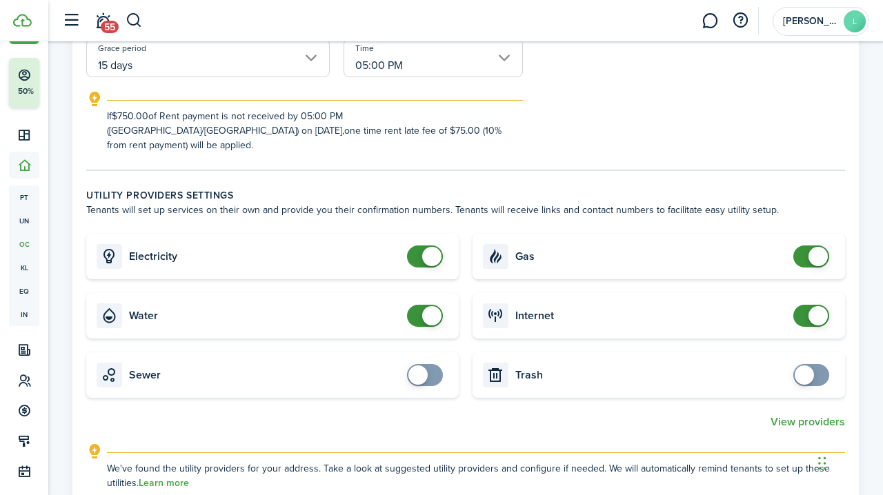
scroll to position [347, 0]
